Goal: Task Accomplishment & Management: Manage account settings

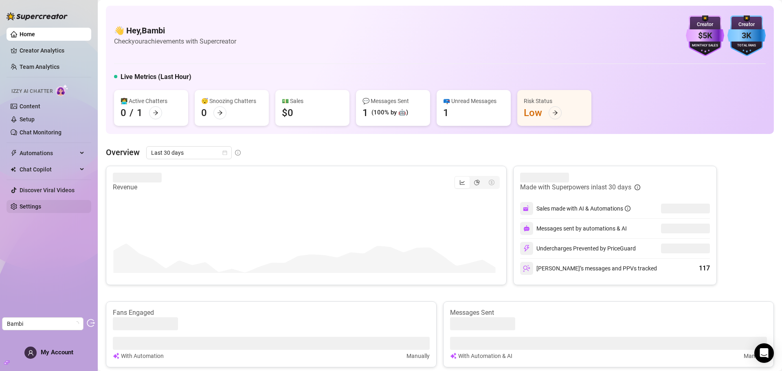
click at [40, 207] on link "Settings" at bounding box center [31, 206] width 22 height 7
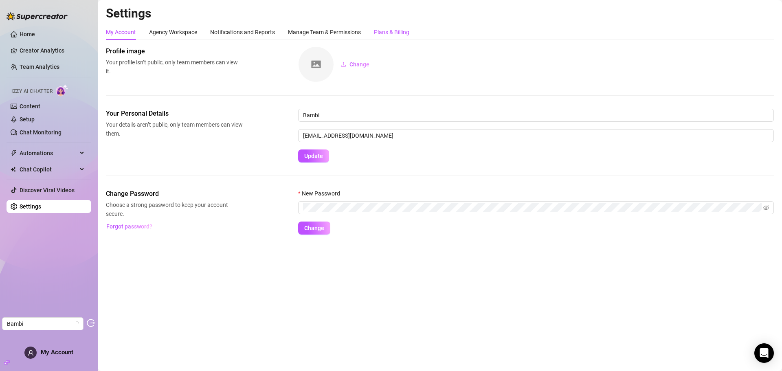
click at [385, 30] on div "Plans & Billing" at bounding box center [391, 32] width 35 height 9
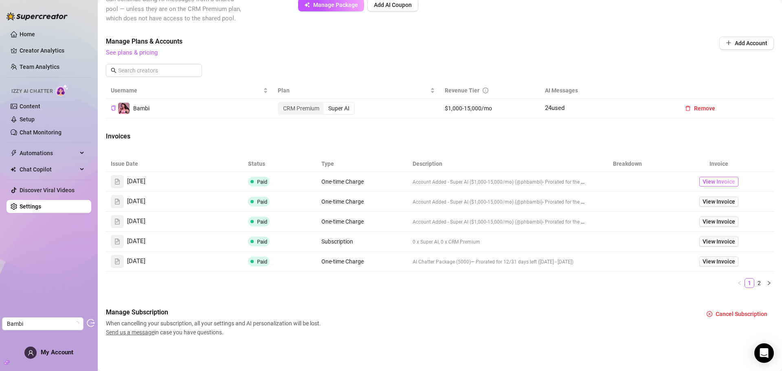
scroll to position [217, 0]
click at [704, 179] on span "View Invoice" at bounding box center [719, 181] width 33 height 9
click at [703, 204] on span "View Invoice" at bounding box center [719, 201] width 33 height 9
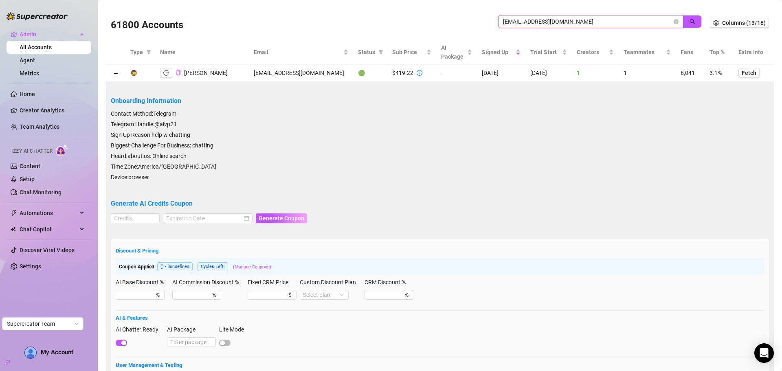
drag, startPoint x: 0, startPoint y: 0, endPoint x: 472, endPoint y: 19, distance: 472.1
click at [471, 20] on div "61800 Accounts djapex1120@gmail.com" at bounding box center [410, 23] width 599 height 28
paste input "nadia@elitepassions.co"
type input "nadia@elitepassions.co"
click at [692, 16] on button "button" at bounding box center [692, 21] width 19 height 13
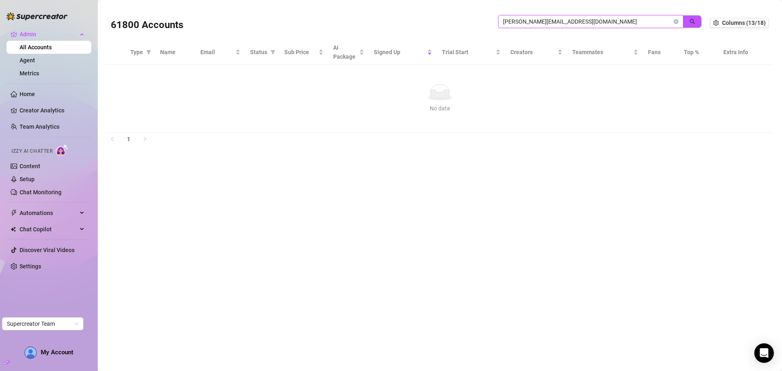
drag, startPoint x: 581, startPoint y: 25, endPoint x: 466, endPoint y: 20, distance: 115.4
click at [466, 20] on div "61800 Accounts nadia@elitepassions.co" at bounding box center [410, 23] width 599 height 28
paste input "nadia@elitepassions.co"
click at [691, 18] on span "button" at bounding box center [693, 21] width 6 height 7
click at [572, 18] on input "[PERSON_NAME][EMAIL_ADDRESS][DOMAIN_NAME]" at bounding box center [587, 21] width 169 height 9
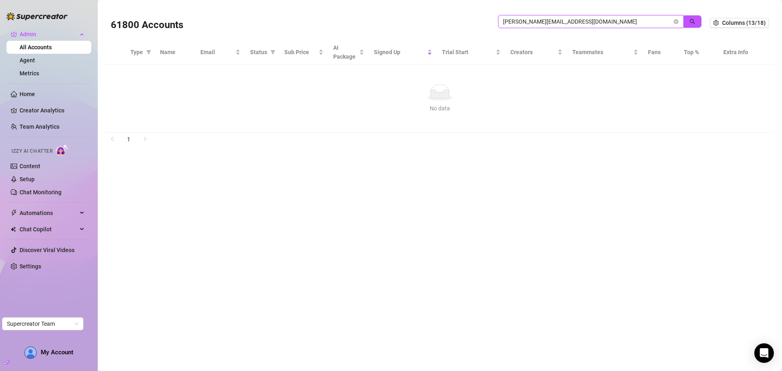
click at [584, 24] on input "nadia@elitepassions.com" at bounding box center [587, 21] width 169 height 9
drag, startPoint x: 578, startPoint y: 18, endPoint x: 471, endPoint y: 21, distance: 107.6
click at [471, 21] on div "61800 Accounts nadia@elitepassions.co" at bounding box center [410, 23] width 599 height 28
paste input "search"
click at [695, 18] on span "button" at bounding box center [693, 21] width 6 height 7
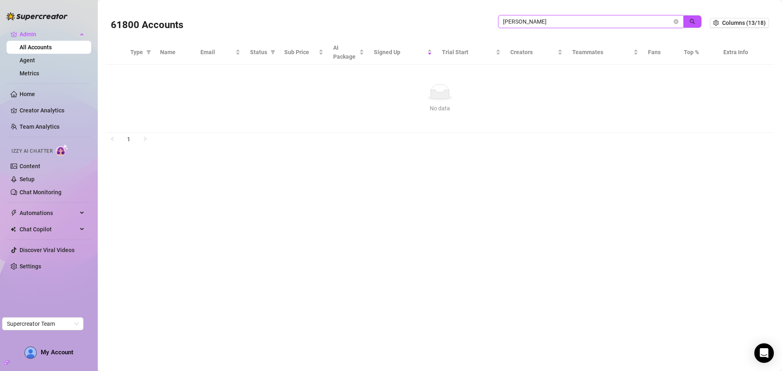
type input "nadia@elitepassion"
click at [699, 22] on button "button" at bounding box center [692, 21] width 19 height 13
click at [578, 24] on input "nadia@elitepassion" at bounding box center [587, 21] width 169 height 9
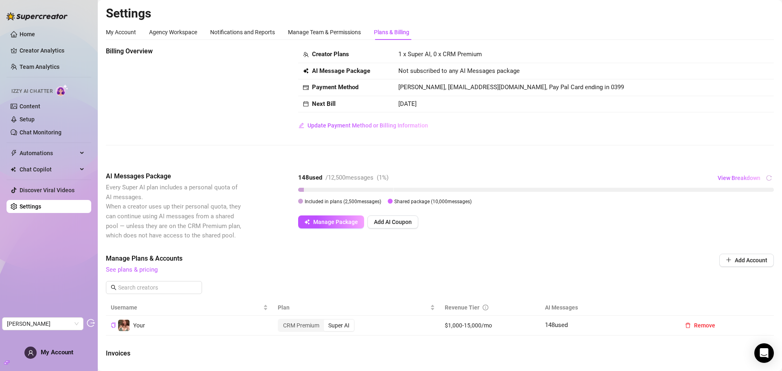
scroll to position [217, 0]
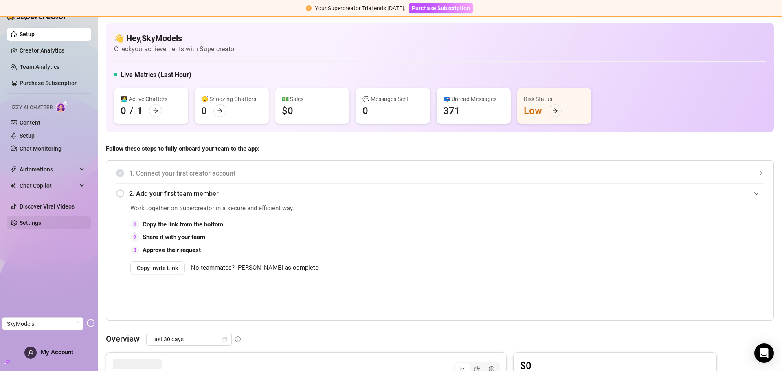
click at [41, 220] on link "Settings" at bounding box center [31, 223] width 22 height 7
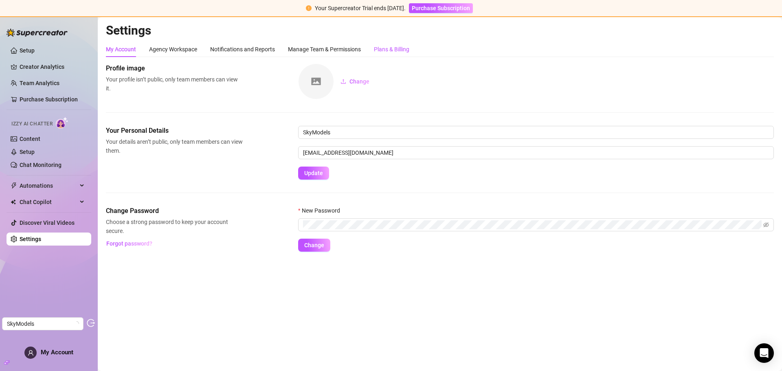
click at [391, 49] on div "Plans & Billing" at bounding box center [391, 49] width 35 height 9
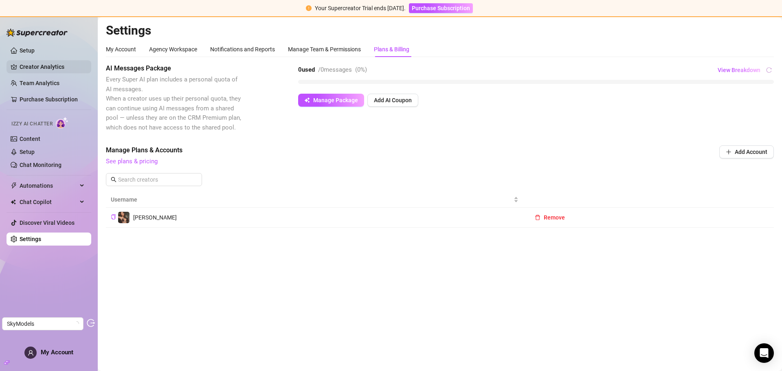
click at [45, 65] on link "Creator Analytics" at bounding box center [52, 66] width 65 height 13
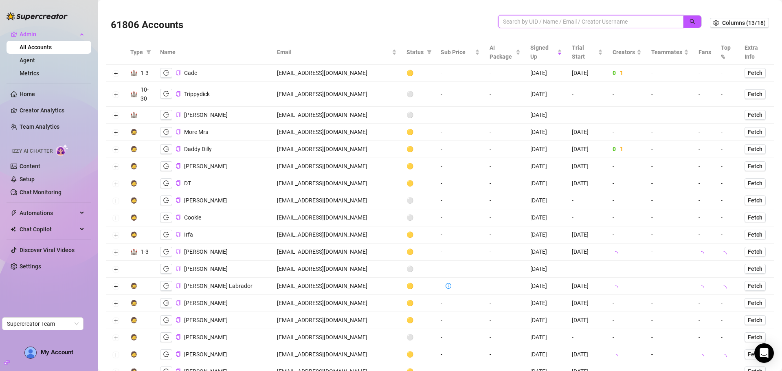
click at [522, 23] on input "search" at bounding box center [587, 21] width 169 height 9
paste input "[PERSON_NAME][EMAIL_ADDRESS][DOMAIN_NAME]"
click at [690, 22] on icon "search" at bounding box center [693, 22] width 6 height 6
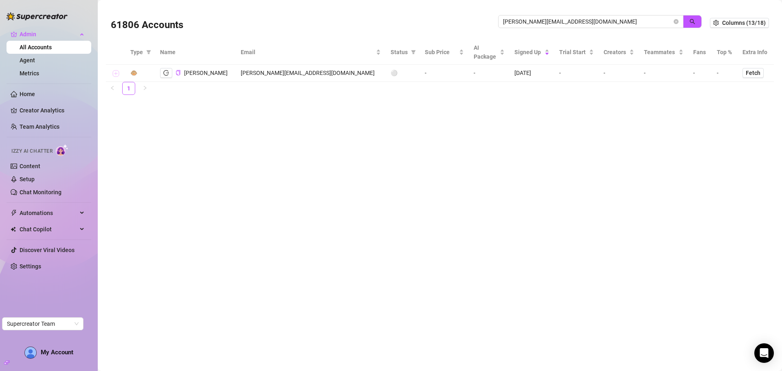
click at [116, 73] on button "Expand row" at bounding box center [115, 73] width 7 height 7
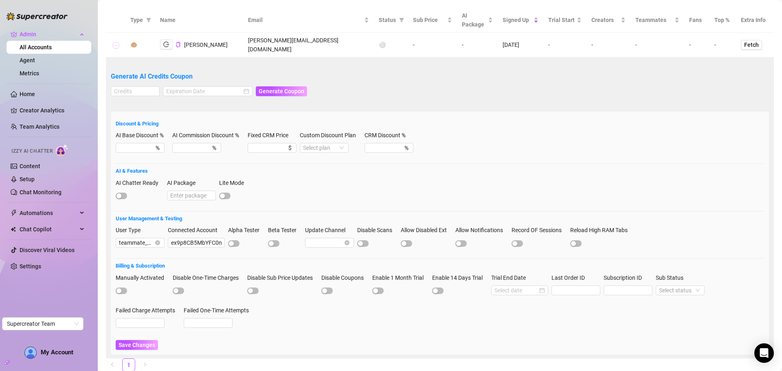
scroll to position [50, 0]
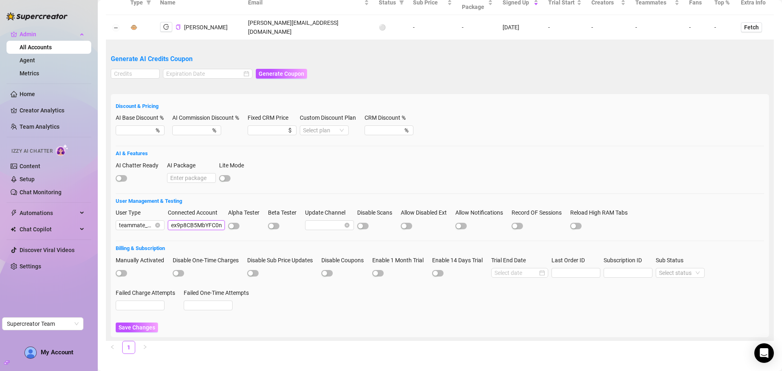
click at [199, 220] on input "ex9p8CB5MbYFC0n1UXRFWxGJzep2" at bounding box center [196, 225] width 57 height 10
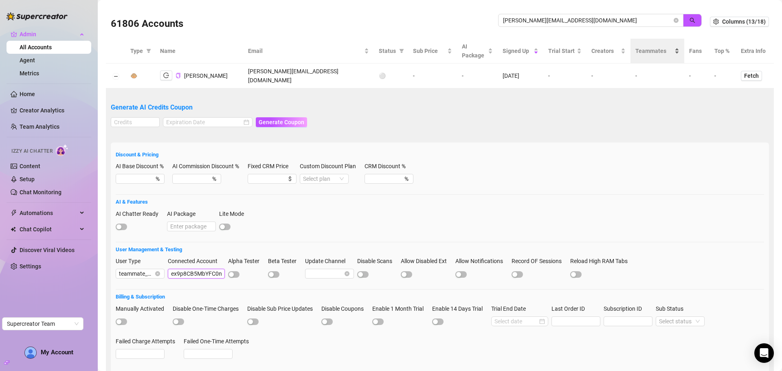
scroll to position [0, 0]
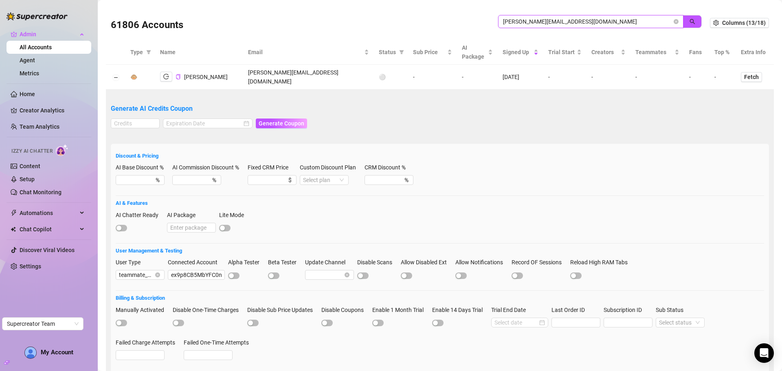
drag, startPoint x: 591, startPoint y: 22, endPoint x: 429, endPoint y: 23, distance: 162.1
click at [429, 23] on div "61806 Accounts nadia@elitepassions.co" at bounding box center [410, 23] width 599 height 28
paste input "ex9p8CB5MbYFC0n1UXRFWxGJzep2"
click at [690, 19] on icon "search" at bounding box center [693, 22] width 6 height 6
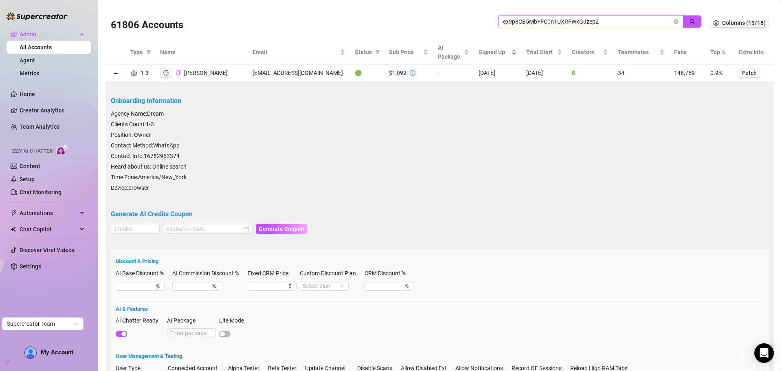
type input "ex9p8CB5MbYFC0n1UXRFWxGJzep2"
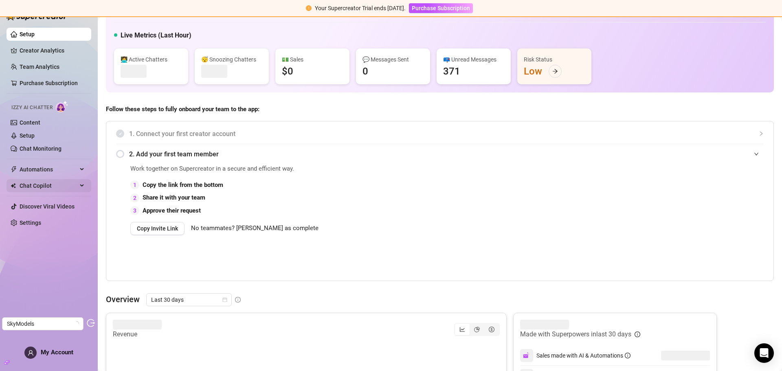
scroll to position [41, 0]
click at [47, 50] on link "Creator Analytics" at bounding box center [52, 50] width 65 height 13
